Goal: Task Accomplishment & Management: Complete application form

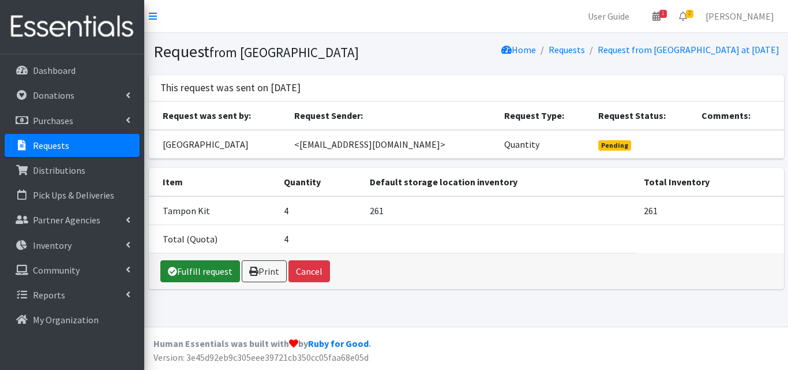
click at [209, 282] on link "Fulfill request" at bounding box center [200, 271] width 80 height 22
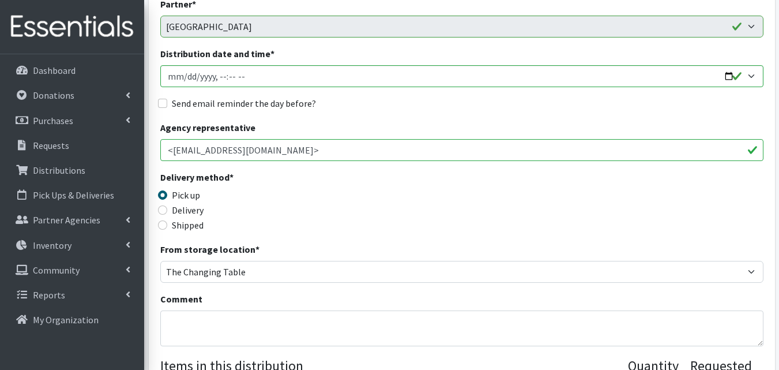
click at [202, 213] on label "Delivery" at bounding box center [188, 210] width 32 height 14
click at [167, 213] on input "Delivery" at bounding box center [162, 209] width 9 height 9
radio input "true"
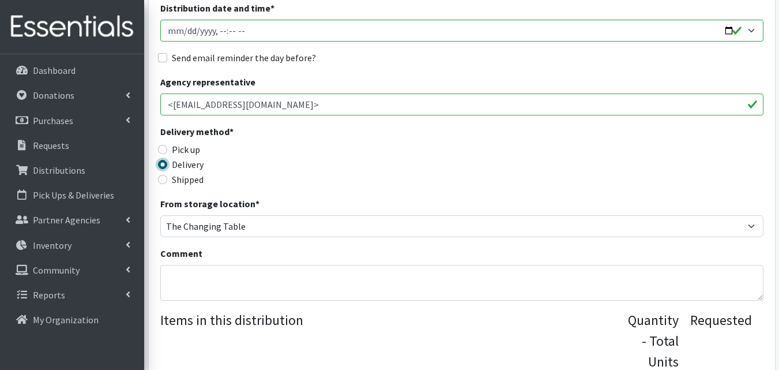
scroll to position [198, 0]
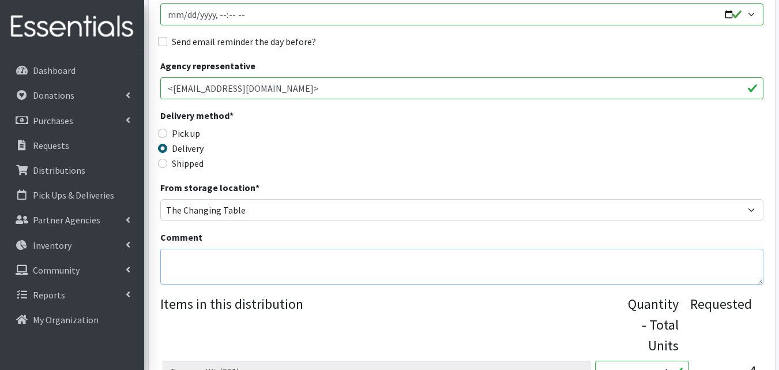
click at [257, 264] on textarea "Comment" at bounding box center [461, 267] width 603 height 36
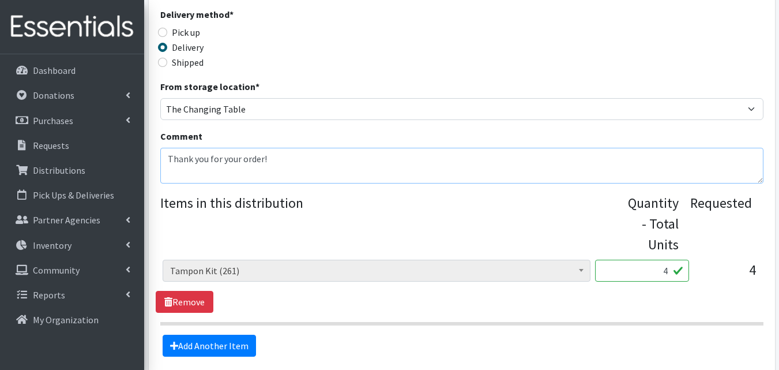
scroll to position [404, 0]
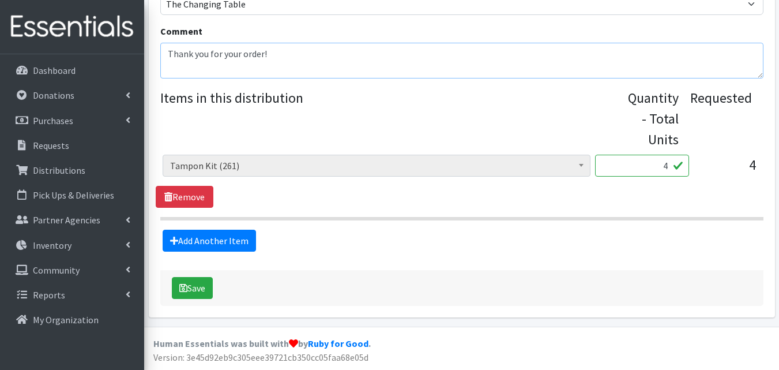
type textarea "Thank you for your order!"
click at [666, 167] on input "4" at bounding box center [642, 166] width 94 height 22
type input "8"
click at [243, 240] on link "Add Another Item" at bounding box center [209, 241] width 93 height 22
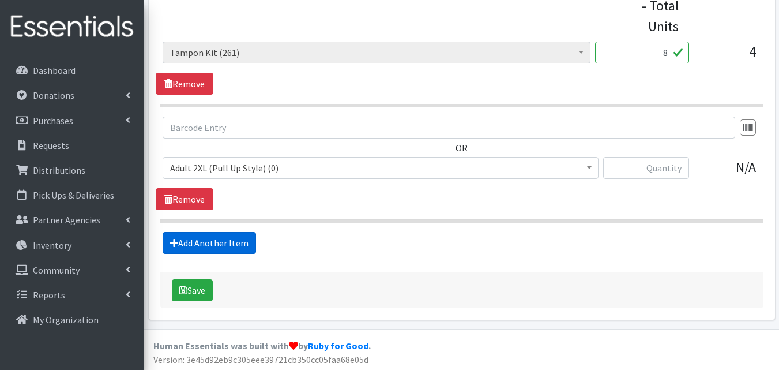
scroll to position [520, 0]
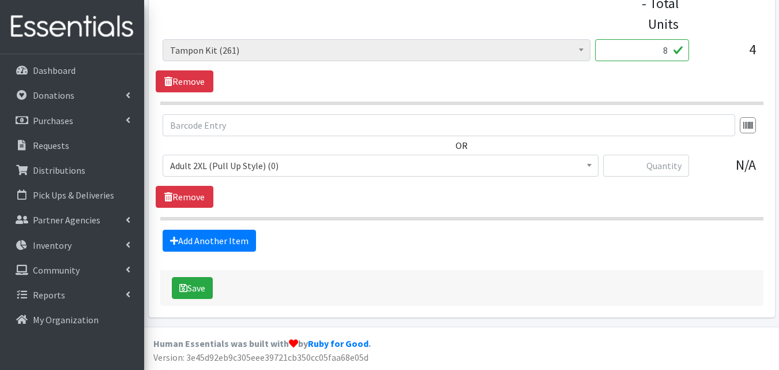
click at [357, 167] on span "Adult 2XL (Pull Up Style) (0)" at bounding box center [380, 166] width 421 height 16
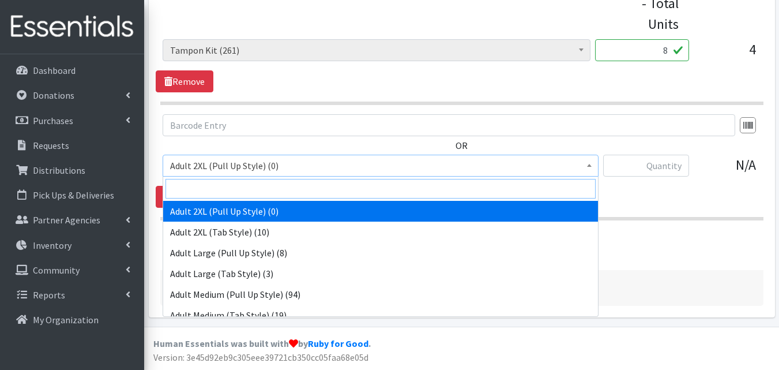
click at [323, 185] on input "search" at bounding box center [381, 189] width 430 height 20
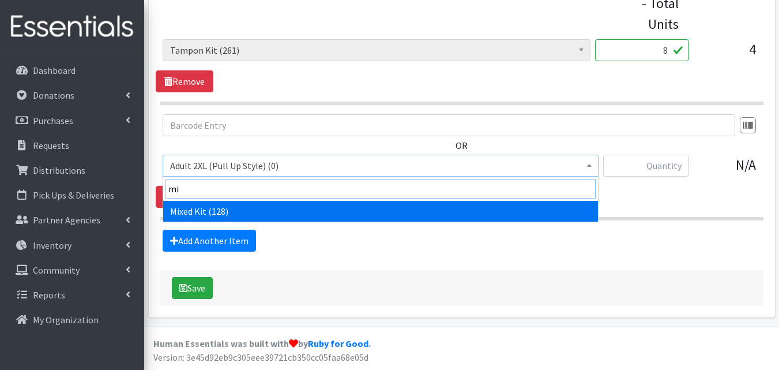
type input "mix"
select select "14447"
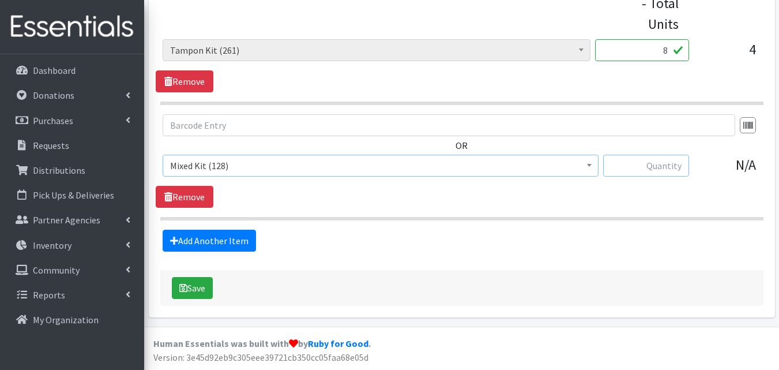
click at [662, 169] on input "text" at bounding box center [646, 166] width 86 height 22
type input "8"
click at [247, 244] on link "Add Another Item" at bounding box center [209, 241] width 93 height 22
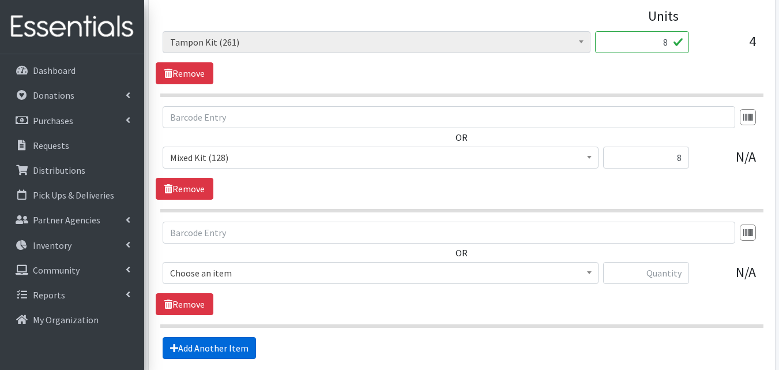
scroll to position [635, 0]
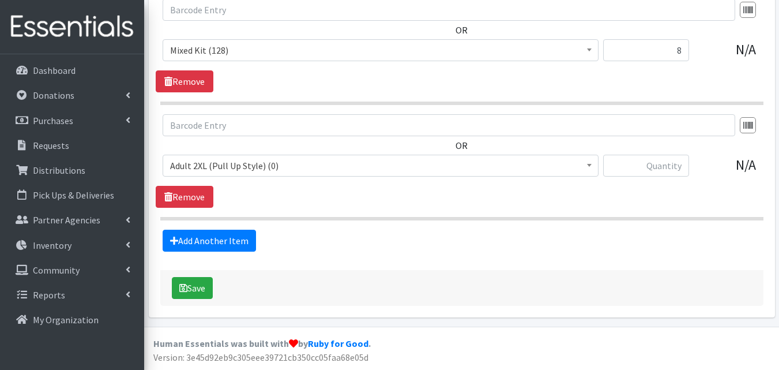
click at [304, 173] on span "Adult 2XL (Pull Up Style) (0)" at bounding box center [380, 166] width 421 height 16
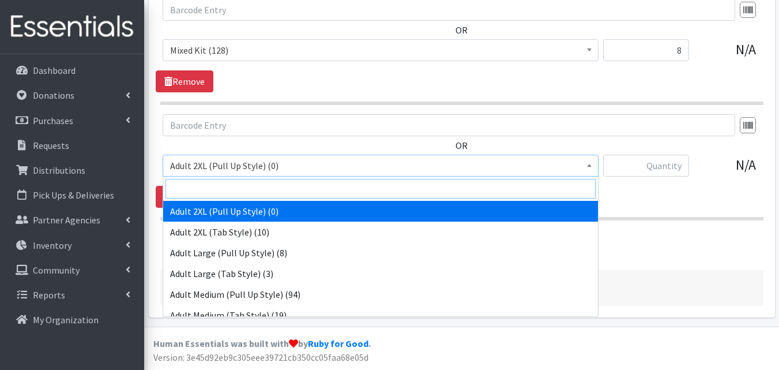
click at [283, 182] on input "search" at bounding box center [381, 189] width 430 height 20
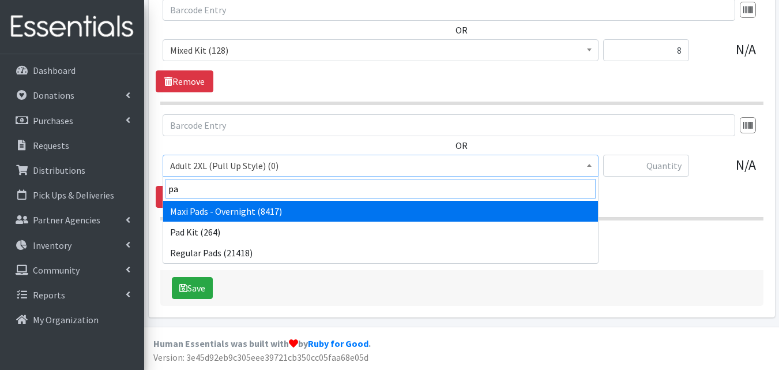
type input "pad"
select select "14445"
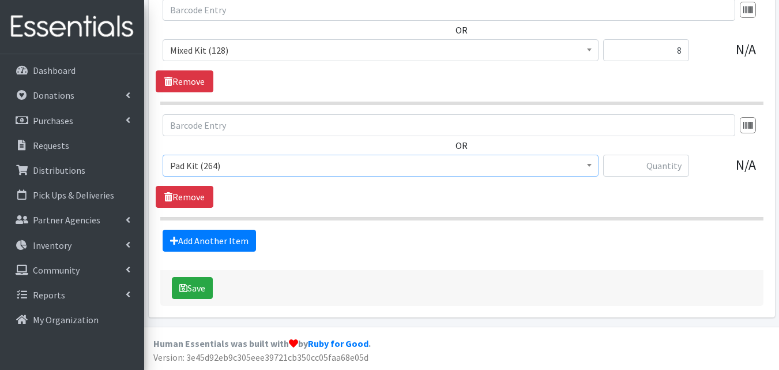
click at [699, 179] on div "N/A" at bounding box center [728, 170] width 58 height 31
click at [674, 171] on input "text" at bounding box center [646, 166] width 86 height 22
type input "8"
click at [208, 288] on button "Save" at bounding box center [192, 288] width 41 height 22
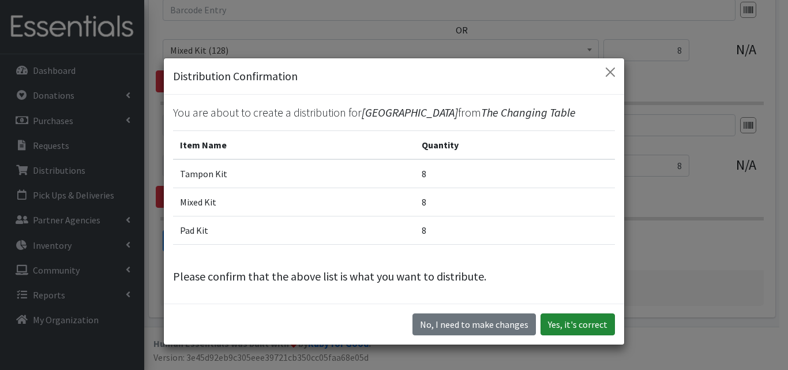
click at [576, 331] on button "Yes, it's correct" at bounding box center [578, 324] width 74 height 22
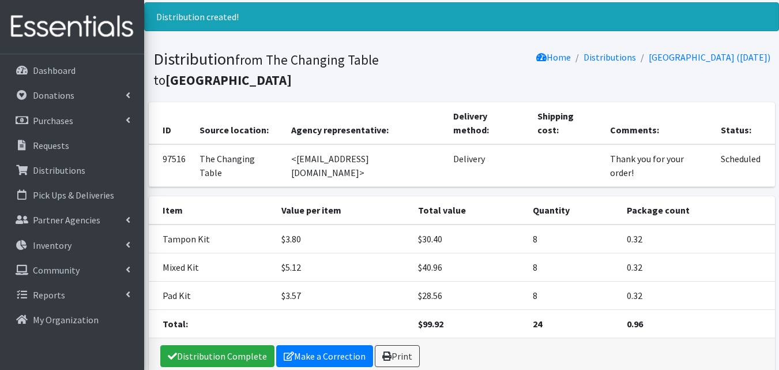
scroll to position [98, 0]
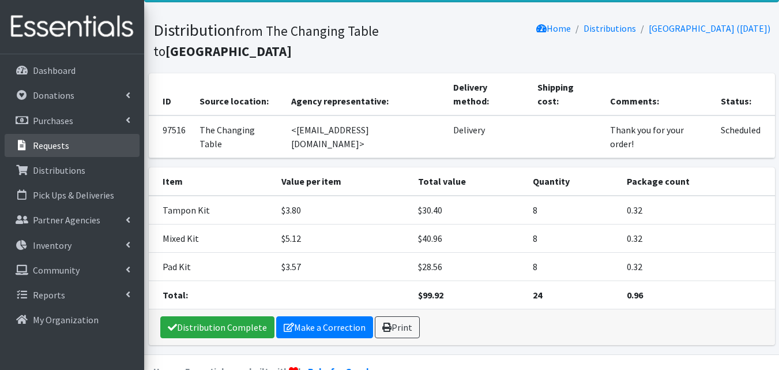
click at [76, 155] on link "Requests" at bounding box center [72, 145] width 135 height 23
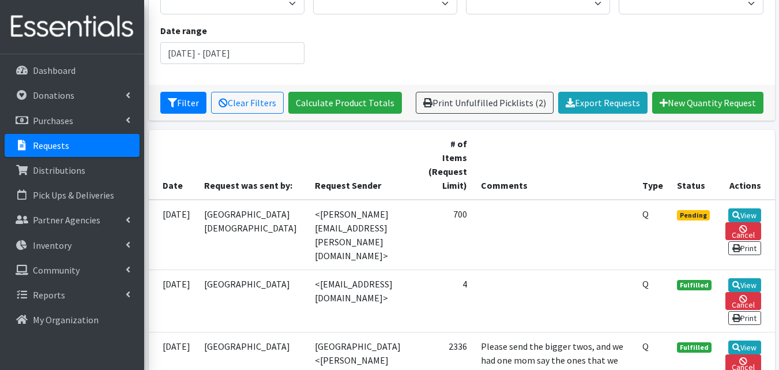
scroll to position [138, 0]
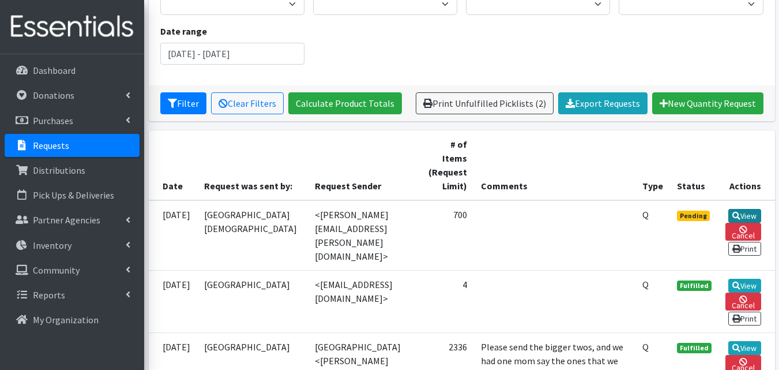
click at [747, 209] on link "View" at bounding box center [745, 216] width 33 height 14
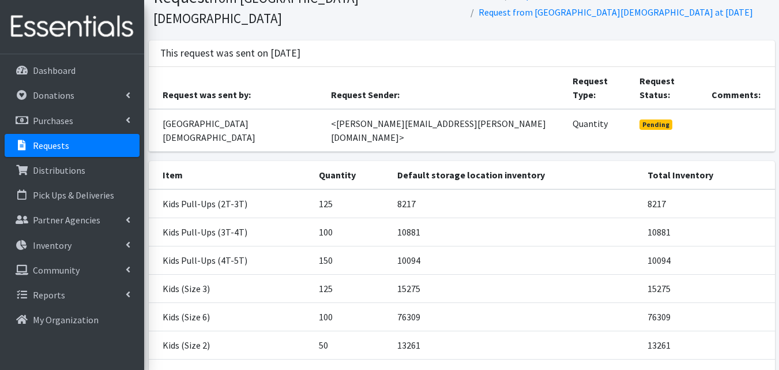
scroll to position [155, 0]
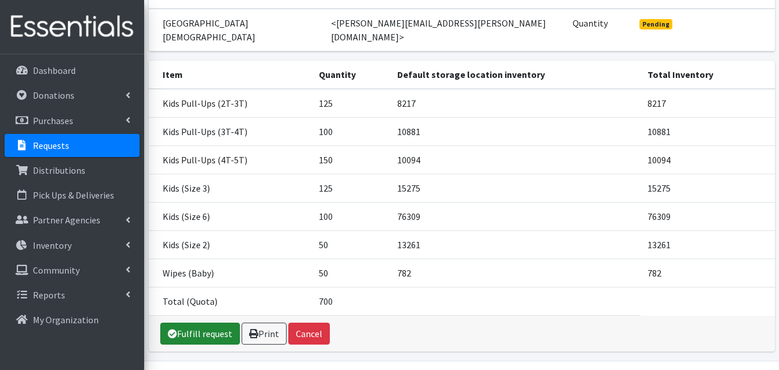
click at [221, 323] on link "Fulfill request" at bounding box center [200, 334] width 80 height 22
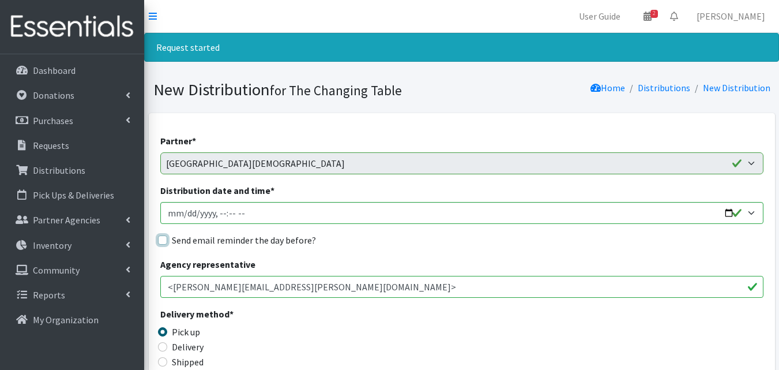
click at [163, 238] on input "Send email reminder the day before?" at bounding box center [162, 239] width 9 height 9
checkbox input "true"
click at [730, 219] on input "Distribution date and time *" at bounding box center [461, 213] width 603 height 22
click at [728, 215] on input "Distribution date and time *" at bounding box center [461, 213] width 603 height 22
type input "[DATE]T10:00"
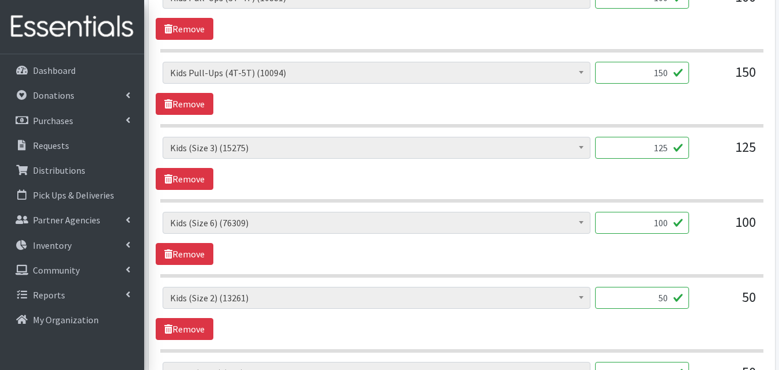
scroll to position [854, 0]
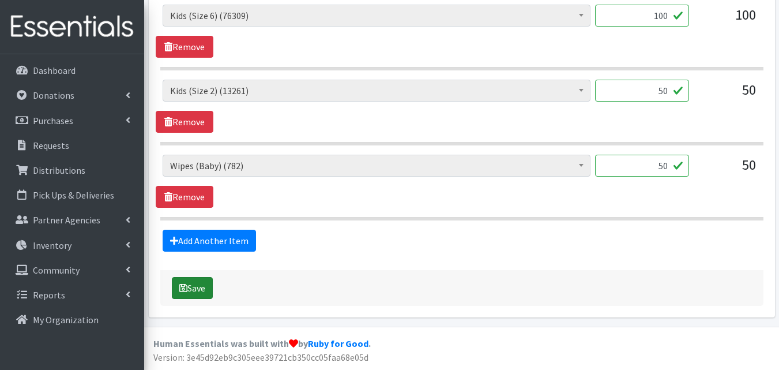
click at [193, 293] on button "Save" at bounding box center [192, 288] width 41 height 22
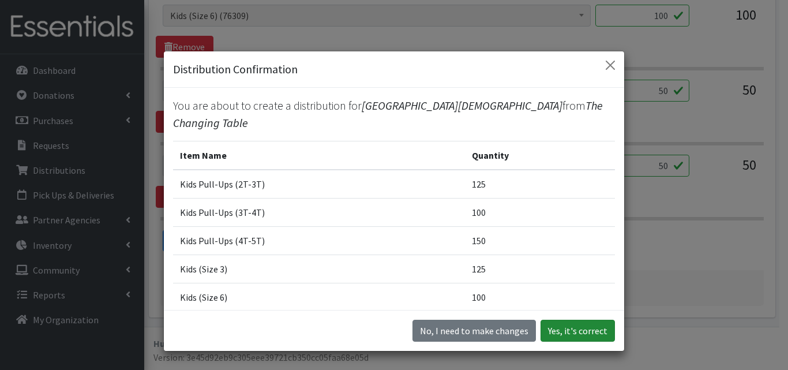
click at [567, 328] on button "Yes, it's correct" at bounding box center [578, 331] width 74 height 22
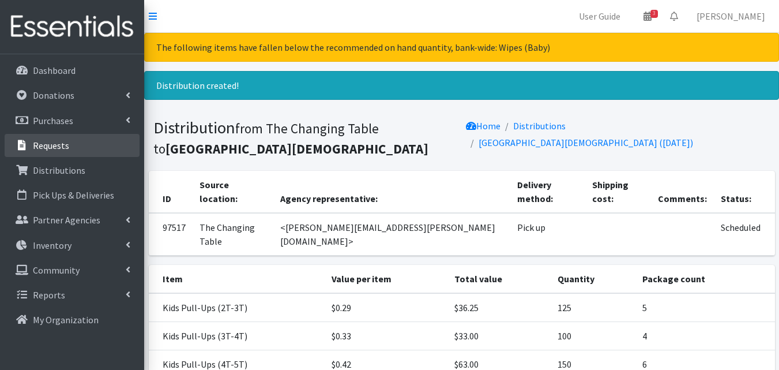
click at [90, 150] on link "Requests" at bounding box center [72, 145] width 135 height 23
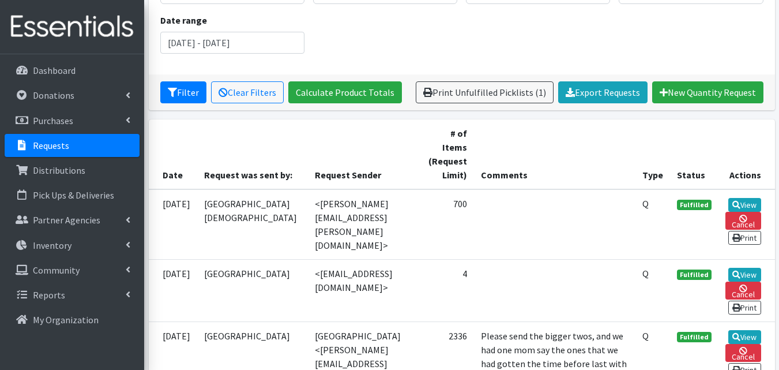
scroll to position [92, 0]
